Goal: Task Accomplishment & Management: Complete application form

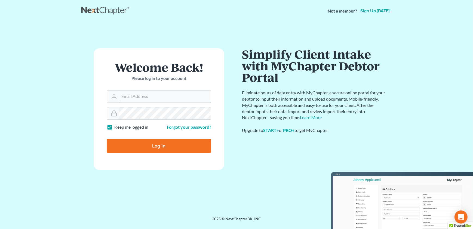
type input "admin@thekcbk.com"
click at [163, 147] on input "Log In" at bounding box center [159, 146] width 105 height 14
type input "Thinking..."
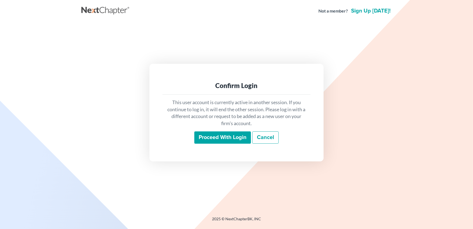
click at [210, 141] on input "Proceed with login" at bounding box center [222, 137] width 57 height 13
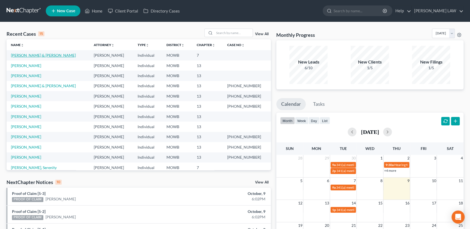
click at [33, 57] on link "Mccullough, Garry & Rachel" at bounding box center [43, 55] width 65 height 5
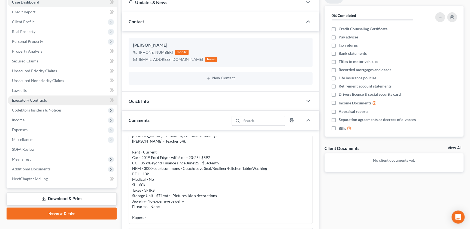
scroll to position [56, 0]
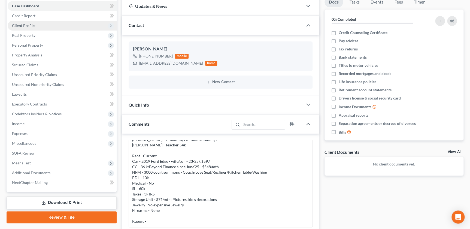
click at [35, 23] on span "Client Profile" at bounding box center [62, 26] width 109 height 10
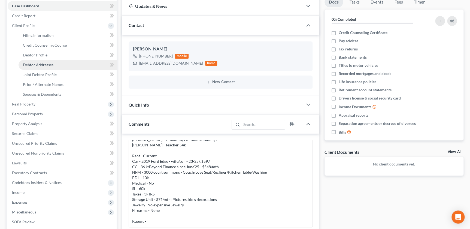
click at [49, 66] on span "Debtor Addresses" at bounding box center [38, 64] width 31 height 5
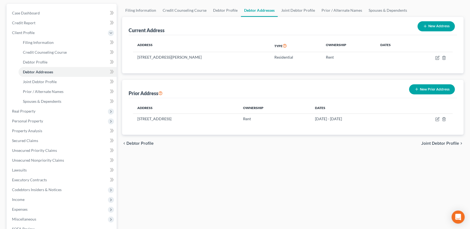
scroll to position [56, 0]
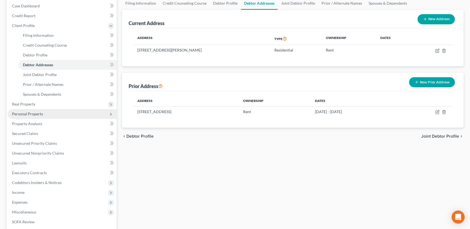
click at [45, 113] on span "Personal Property" at bounding box center [62, 114] width 109 height 10
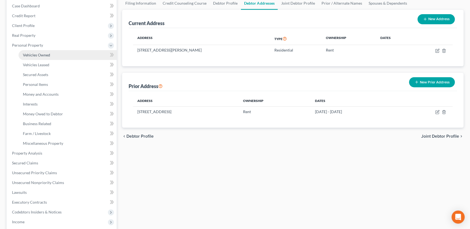
click at [48, 56] on span "Vehicles Owned" at bounding box center [36, 55] width 27 height 5
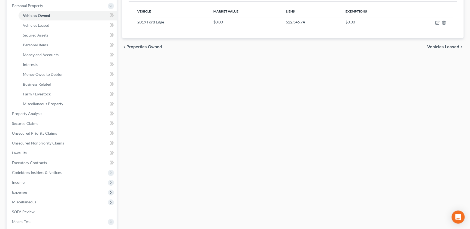
scroll to position [136, 0]
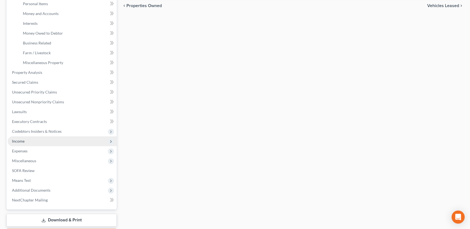
click at [27, 142] on span "Income" at bounding box center [62, 141] width 109 height 10
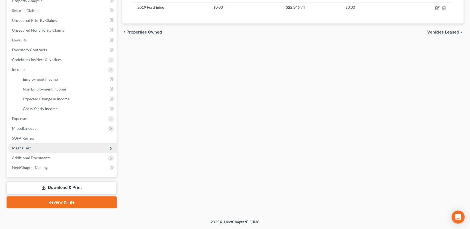
scroll to position [109, 0]
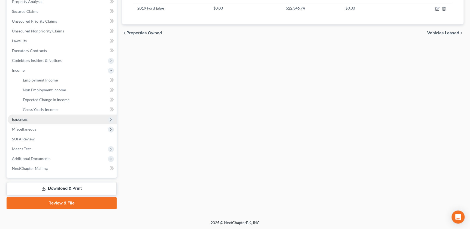
click at [30, 120] on span "Expenses" at bounding box center [62, 119] width 109 height 10
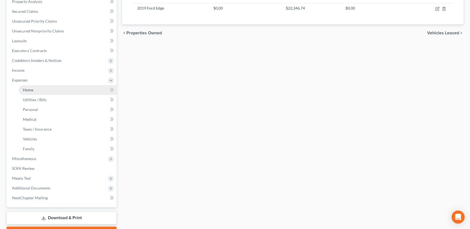
click at [44, 91] on link "Home" at bounding box center [68, 90] width 98 height 10
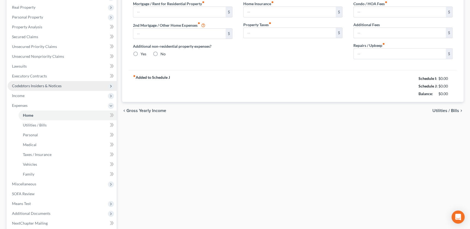
type input "925.00"
type input "0.00"
radio input "true"
type input "0.00"
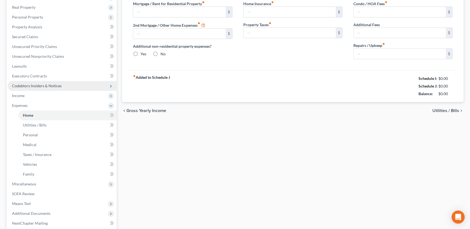
type input "0.00"
type input "125.00"
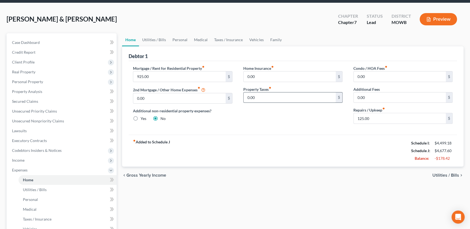
scroll to position [25, 0]
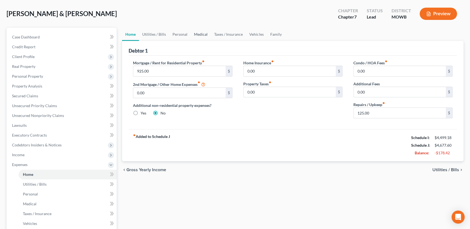
click at [198, 34] on link "Medical" at bounding box center [201, 34] width 20 height 13
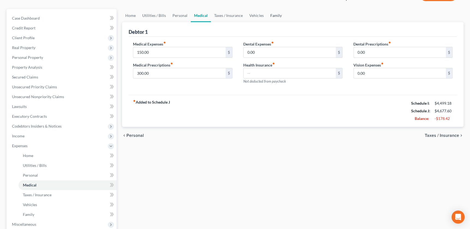
click at [270, 16] on link "Family" at bounding box center [276, 15] width 18 height 13
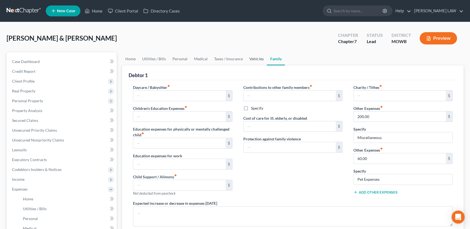
click at [251, 57] on link "Vehicles" at bounding box center [256, 58] width 21 height 13
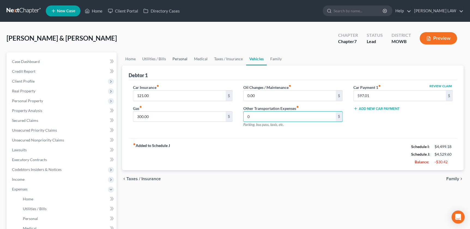
type input "0"
click at [172, 62] on link "Personal" at bounding box center [180, 58] width 22 height 13
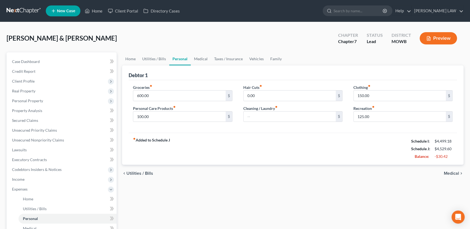
click at [175, 57] on link "Personal" at bounding box center [180, 58] width 22 height 13
click at [151, 61] on link "Utilities / Bills" at bounding box center [154, 58] width 30 height 13
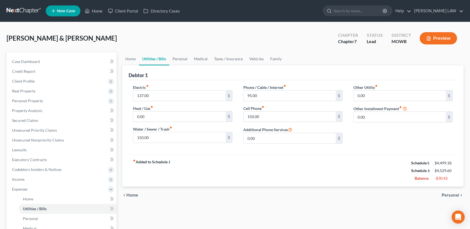
drag, startPoint x: 370, startPoint y: 110, endPoint x: 369, endPoint y: 115, distance: 5.0
click at [370, 110] on label "Other Installment Payment fiber_manual_record" at bounding box center [377, 109] width 48 height 6
drag, startPoint x: 363, startPoint y: 115, endPoint x: 349, endPoint y: 116, distance: 14.0
click at [349, 116] on div "Other Utility fiber_manual_record 0.00 $ Other Installment Payment fiber_manual…" at bounding box center [403, 115] width 110 height 63
type input "125"
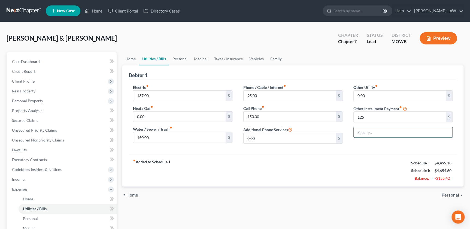
click at [377, 130] on input "text" at bounding box center [403, 132] width 99 height 10
type input "Tires"
click at [321, 165] on div "fiber_manual_record Added to Schedule J Schedule I: $4,499.18 Schedule J: $4,65…" at bounding box center [293, 170] width 328 height 32
drag, startPoint x: 178, startPoint y: 56, endPoint x: 174, endPoint y: 50, distance: 7.4
click at [178, 56] on link "Personal" at bounding box center [180, 58] width 22 height 13
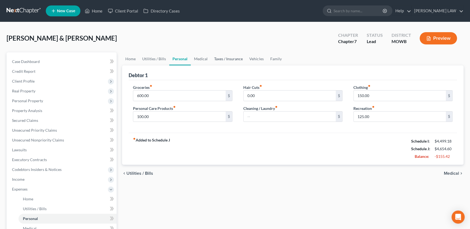
click at [226, 57] on link "Taxes / Insurance" at bounding box center [228, 58] width 35 height 13
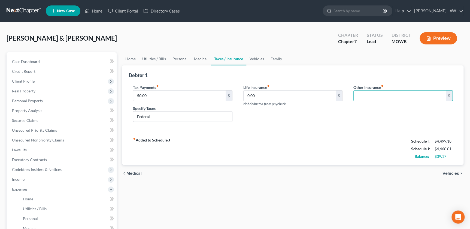
click at [368, 125] on div "Other Insurance fiber_manual_record $ Health" at bounding box center [403, 105] width 110 height 42
click at [200, 60] on link "Medical" at bounding box center [201, 58] width 20 height 13
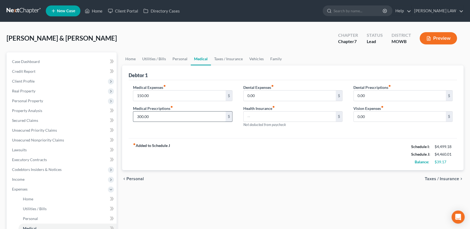
click at [163, 118] on input "300.00" at bounding box center [179, 116] width 92 height 10
type input "150"
click at [215, 136] on div "Medical Expenses fiber_manual_record 150.00 $ Medical Prescriptions fiber_manua…" at bounding box center [293, 109] width 328 height 58
click at [175, 60] on link "Personal" at bounding box center [180, 58] width 22 height 13
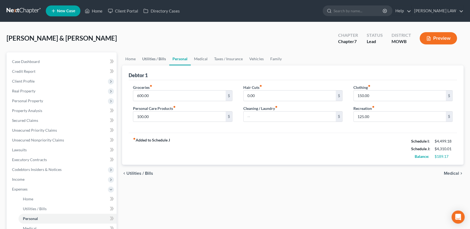
click at [151, 58] on link "Utilities / Bills" at bounding box center [154, 58] width 30 height 13
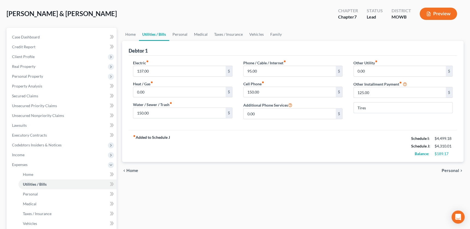
scroll to position [2, 0]
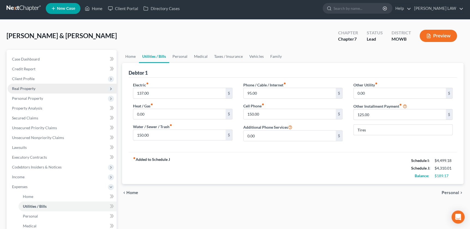
click at [43, 85] on span "Real Property" at bounding box center [62, 89] width 109 height 10
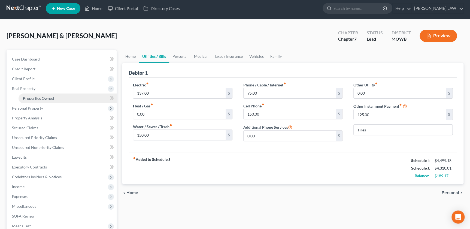
click at [39, 97] on span "Properties Owned" at bounding box center [38, 98] width 31 height 5
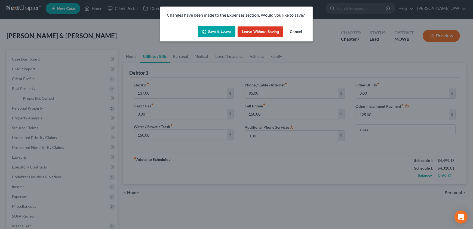
click at [217, 31] on button "Save & Leave" at bounding box center [217, 31] width 38 height 11
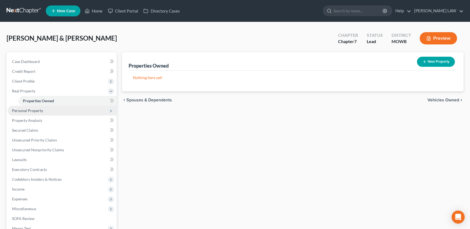
click at [34, 108] on span "Personal Property" at bounding box center [27, 110] width 31 height 5
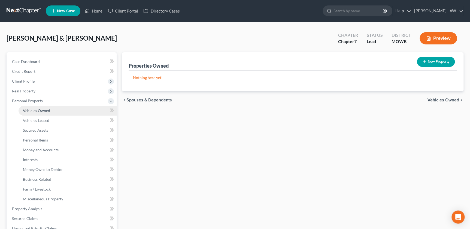
click at [43, 112] on span "Vehicles Owned" at bounding box center [36, 110] width 27 height 5
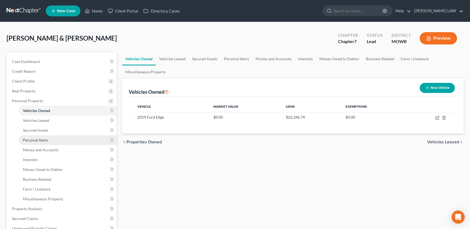
click at [36, 139] on span "Personal Items" at bounding box center [35, 140] width 25 height 5
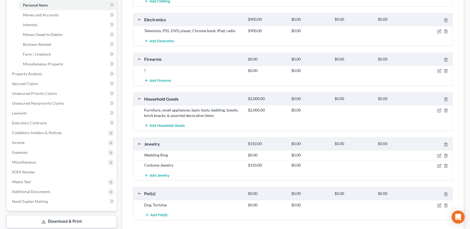
scroll to position [136, 0]
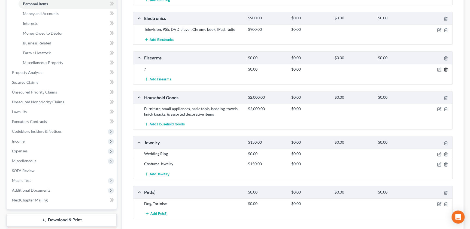
click at [445, 70] on icon "button" at bounding box center [445, 69] width 4 height 4
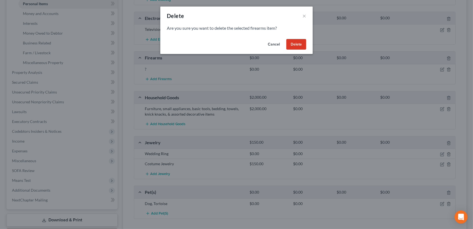
click at [291, 45] on button "Delete" at bounding box center [297, 44] width 20 height 11
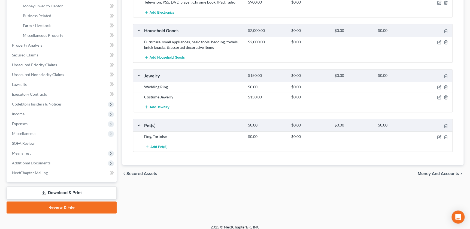
scroll to position [167, 0]
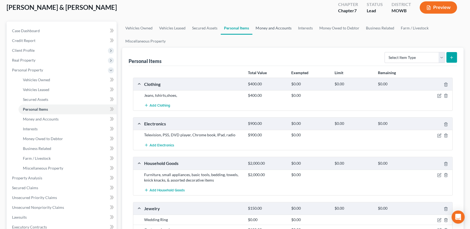
click at [265, 27] on link "Money and Accounts" at bounding box center [273, 28] width 42 height 13
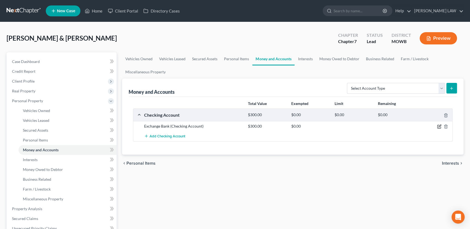
click at [438, 126] on icon "button" at bounding box center [439, 126] width 4 height 4
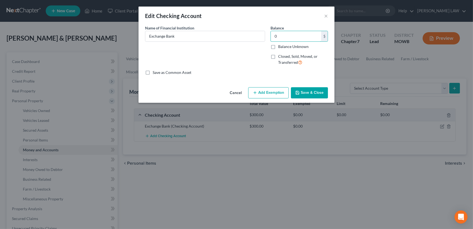
type input "0"
click at [317, 92] on button "Save & Close" at bounding box center [309, 92] width 37 height 11
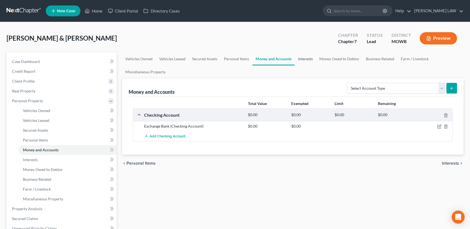
click at [302, 60] on link "Interests" at bounding box center [304, 58] width 21 height 13
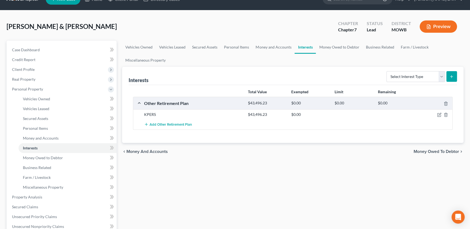
scroll to position [12, 0]
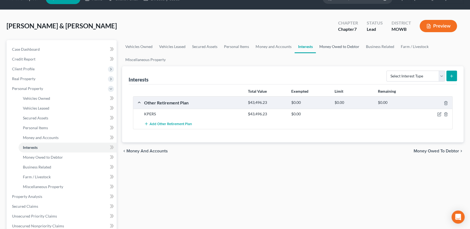
click at [329, 47] on link "Money Owed to Debtor" at bounding box center [339, 46] width 47 height 13
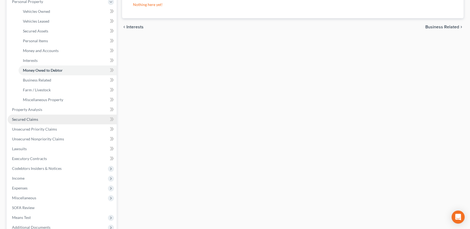
scroll to position [105, 0]
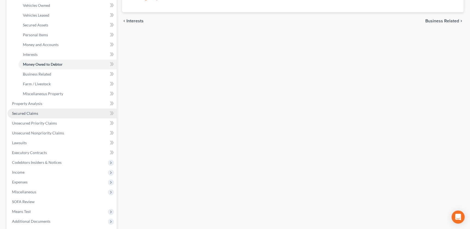
click at [41, 113] on link "Secured Claims" at bounding box center [62, 113] width 109 height 10
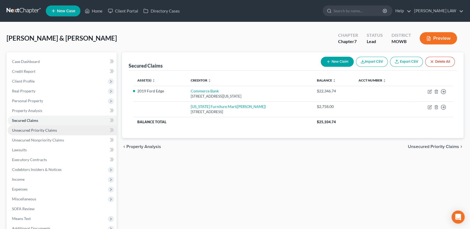
click at [39, 129] on span "Unsecured Priority Claims" at bounding box center [34, 130] width 45 height 5
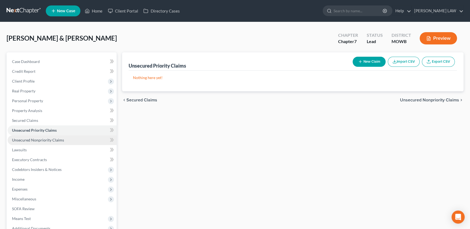
click at [51, 139] on span "Unsecured Nonpriority Claims" at bounding box center [38, 140] width 52 height 5
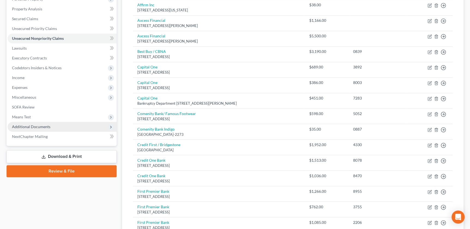
scroll to position [105, 0]
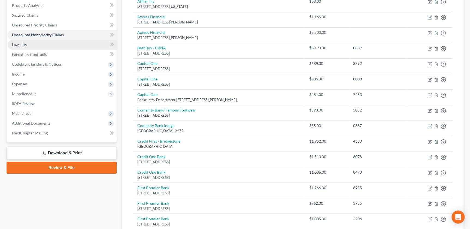
click at [22, 42] on span "Lawsuits" at bounding box center [19, 44] width 15 height 5
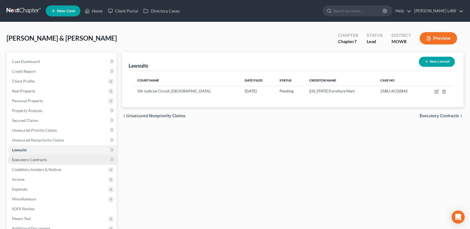
click at [19, 161] on link "Executory Contracts" at bounding box center [62, 160] width 109 height 10
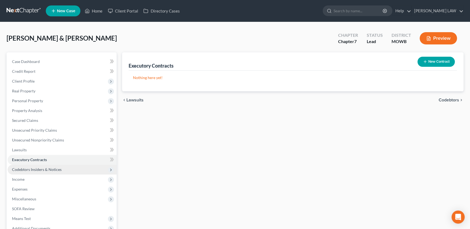
click at [16, 169] on span "Codebtors Insiders & Notices" at bounding box center [37, 169] width 50 height 5
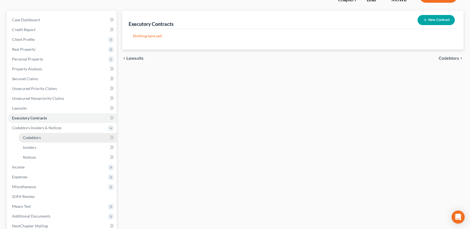
scroll to position [43, 0]
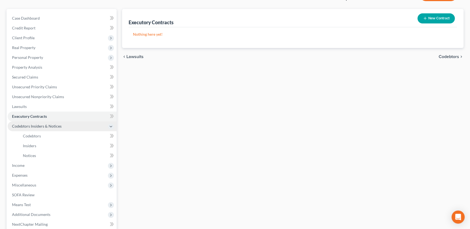
click at [37, 125] on span "Codebtors Insiders & Notices" at bounding box center [37, 126] width 50 height 5
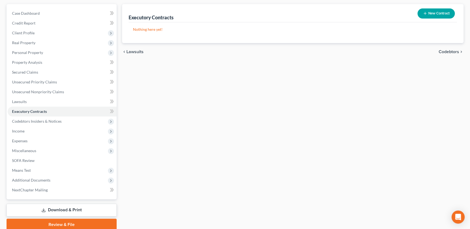
scroll to position [49, 0]
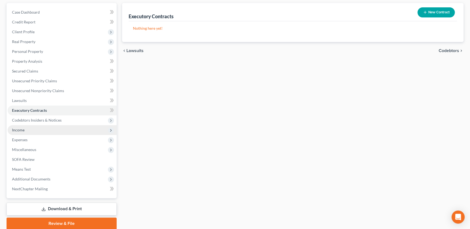
click at [46, 126] on span "Income" at bounding box center [62, 130] width 109 height 10
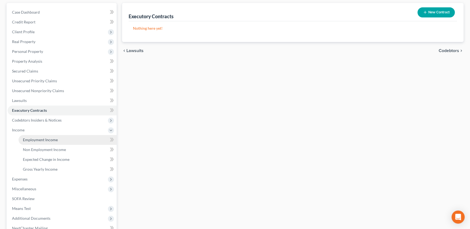
click at [55, 141] on span "Employment Income" at bounding box center [40, 139] width 35 height 5
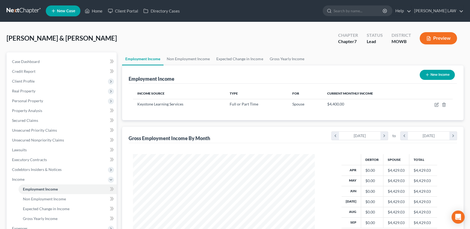
scroll to position [98, 193]
click at [189, 58] on link "Non Employment Income" at bounding box center [188, 58] width 50 height 13
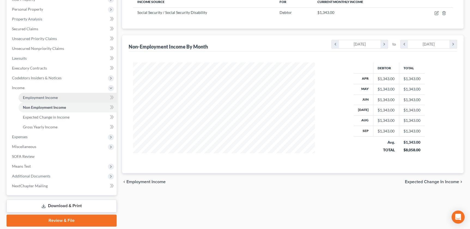
scroll to position [93, 0]
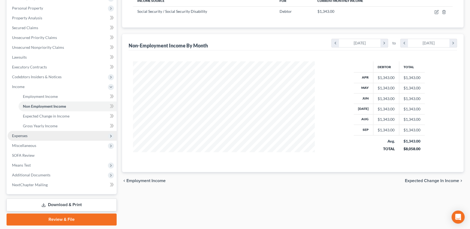
click at [33, 134] on span "Expenses" at bounding box center [62, 136] width 109 height 10
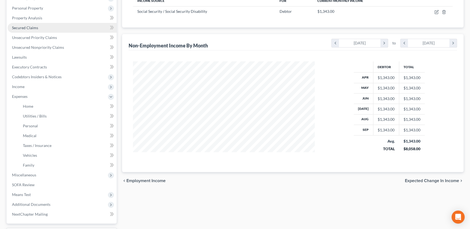
click at [28, 24] on link "Secured Claims" at bounding box center [62, 28] width 109 height 10
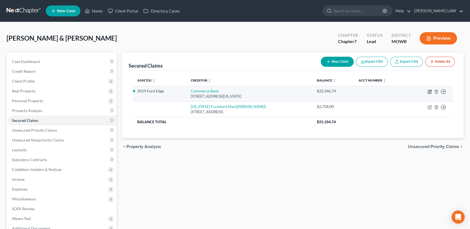
click at [428, 90] on icon "button" at bounding box center [429, 91] width 4 height 4
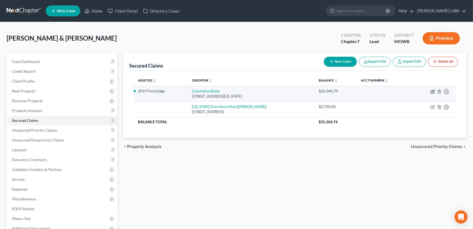
select select "26"
select select "2"
select select "3"
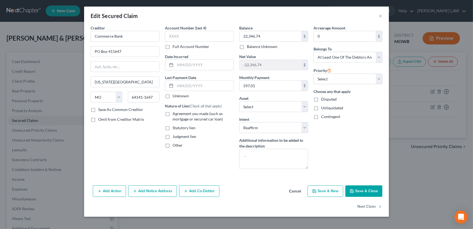
click at [173, 114] on label "Agreement you made (such as mortgage or secured car loan)" at bounding box center [203, 116] width 61 height 11
click at [175, 114] on input "Agreement you made (such as mortgage or secured car loan)" at bounding box center [177, 113] width 4 height 4
checkbox input "true"
click at [355, 190] on button "Save & Close" at bounding box center [364, 190] width 37 height 11
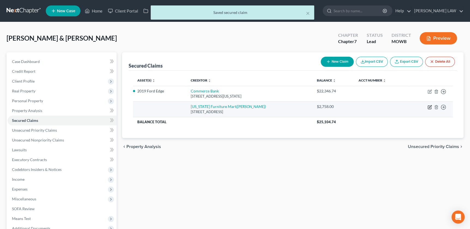
click at [428, 105] on icon "button" at bounding box center [429, 107] width 4 height 4
select select "30"
select select "2"
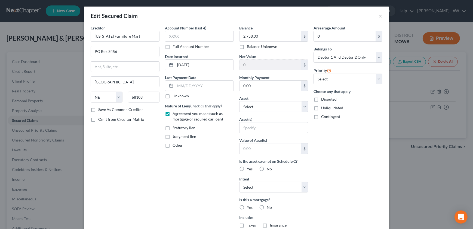
click at [267, 168] on label "No" at bounding box center [269, 168] width 5 height 5
click at [269, 168] on input "No" at bounding box center [271, 168] width 4 height 4
radio input "true"
click at [267, 206] on label "No" at bounding box center [269, 207] width 5 height 5
click at [269, 206] on input "No" at bounding box center [271, 207] width 4 height 4
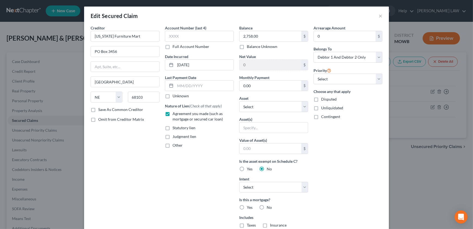
radio input "true"
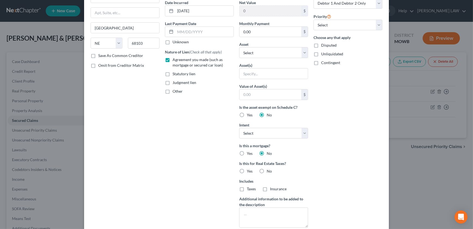
scroll to position [62, 0]
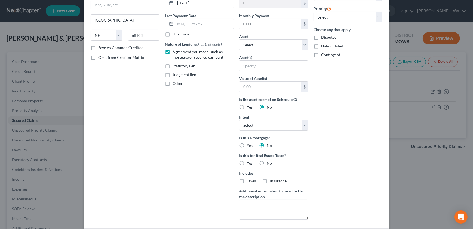
drag, startPoint x: 261, startPoint y: 163, endPoint x: 265, endPoint y: 177, distance: 14.9
click at [267, 162] on label "No" at bounding box center [269, 162] width 5 height 5
click at [269, 162] on input "No" at bounding box center [271, 162] width 4 height 4
radio input "true"
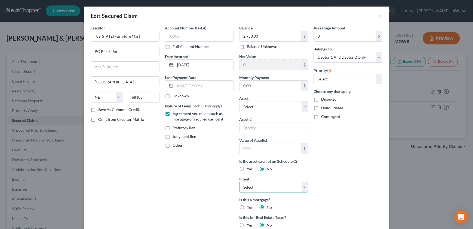
click at [278, 185] on select "Select Surrender Redeem Reaffirm Avoid Other" at bounding box center [273, 187] width 69 height 11
select select "2"
click at [239, 182] on select "Select Surrender Redeem Reaffirm Avoid Other" at bounding box center [273, 187] width 69 height 11
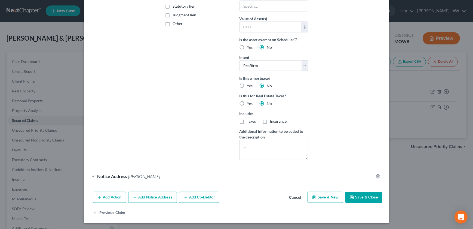
drag, startPoint x: 364, startPoint y: 197, endPoint x: 346, endPoint y: 201, distance: 18.9
click at [364, 196] on button "Save & Close" at bounding box center [364, 196] width 37 height 11
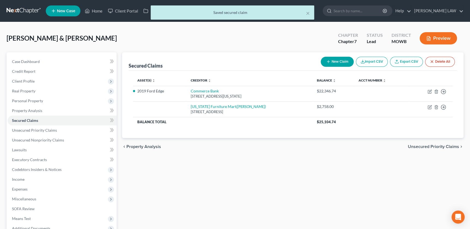
click at [433, 39] on button "Preview" at bounding box center [438, 38] width 37 height 12
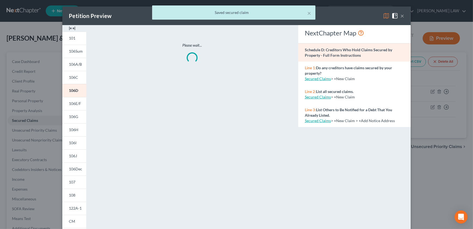
drag, startPoint x: 69, startPoint y: 29, endPoint x: 65, endPoint y: 29, distance: 3.8
click at [69, 29] on img at bounding box center [72, 28] width 7 height 7
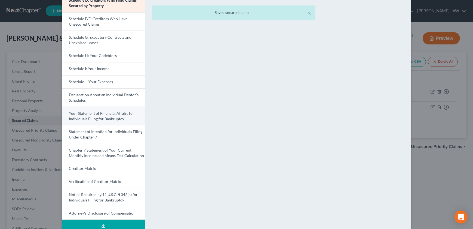
scroll to position [114, 0]
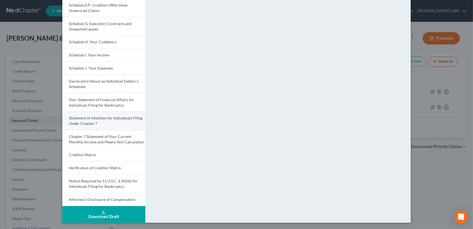
click at [83, 118] on span "Statement of Intention for Individuals Filing Under Chapter 7" at bounding box center [106, 120] width 74 height 10
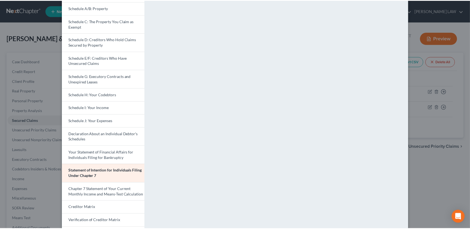
scroll to position [56, 0]
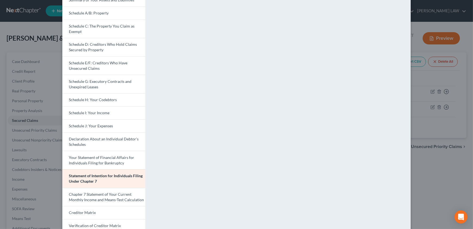
click at [434, 98] on div "Petition Preview Statement of Intention for Individuals Filing Under Chapter 7 …" at bounding box center [236, 114] width 473 height 229
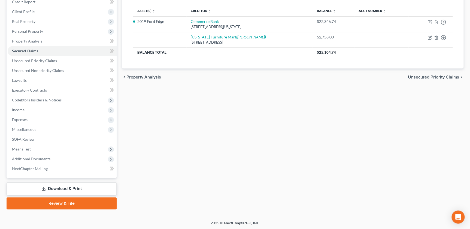
scroll to position [70, 0]
click at [27, 140] on span "SOFA Review" at bounding box center [23, 138] width 23 height 5
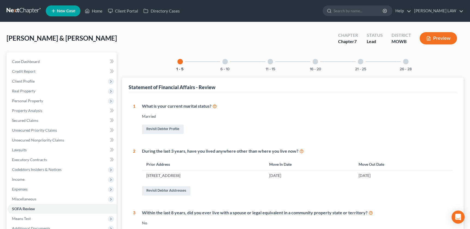
click at [226, 62] on div at bounding box center [224, 61] width 5 height 5
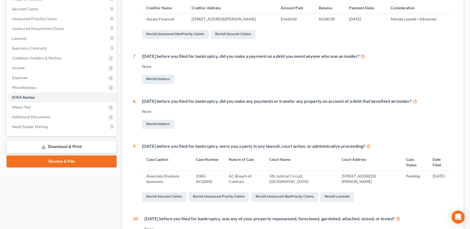
scroll to position [187, 0]
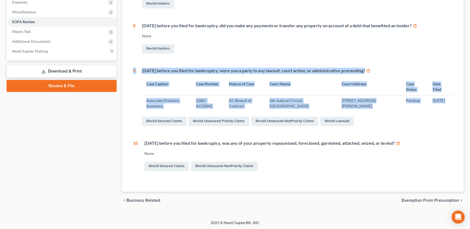
drag, startPoint x: 447, startPoint y: 113, endPoint x: 129, endPoint y: 105, distance: 318.0
click at [125, 105] on div "Statement of Financial Affairs - Review 1 What is your current marital status? …" at bounding box center [292, 40] width 341 height 301
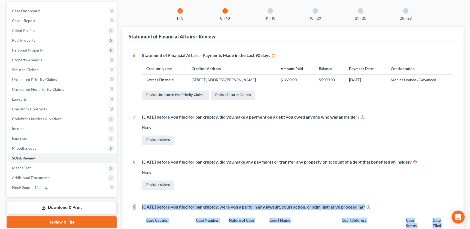
scroll to position [0, 0]
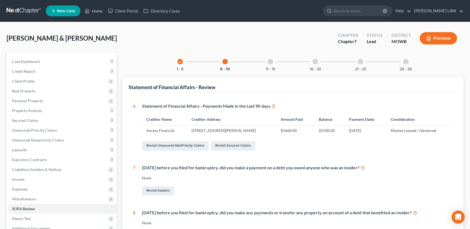
click at [267, 63] on div "11 - 15" at bounding box center [270, 61] width 19 height 19
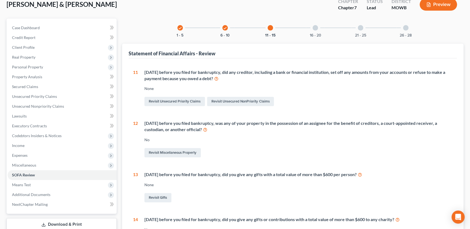
scroll to position [25, 0]
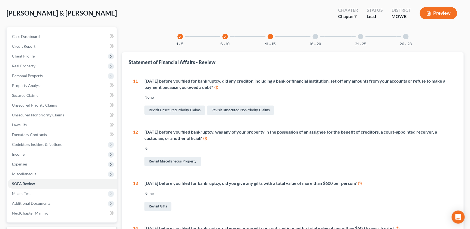
click at [313, 36] on div at bounding box center [314, 36] width 5 height 5
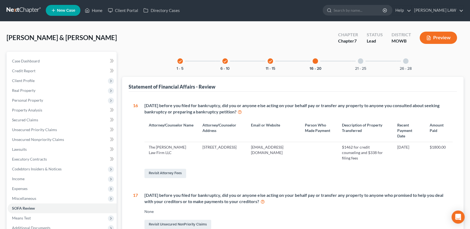
scroll to position [0, 0]
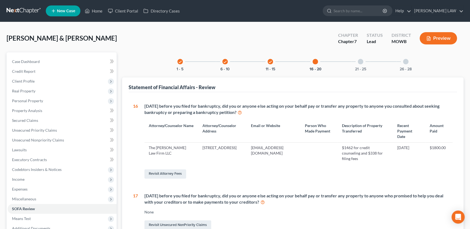
click at [357, 62] on div "21 - 25" at bounding box center [360, 61] width 19 height 19
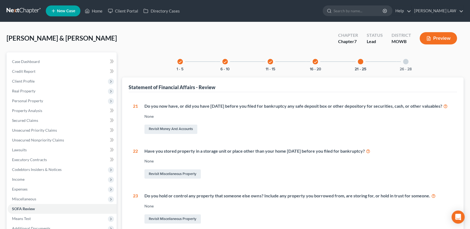
click at [433, 38] on button "Preview" at bounding box center [438, 38] width 37 height 12
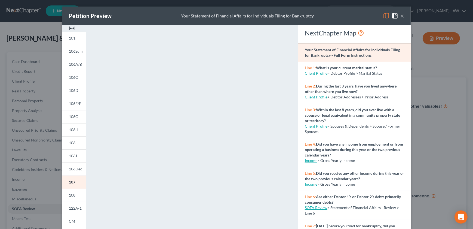
click at [69, 28] on img at bounding box center [72, 28] width 7 height 7
